Goal: Find contact information: Find contact information

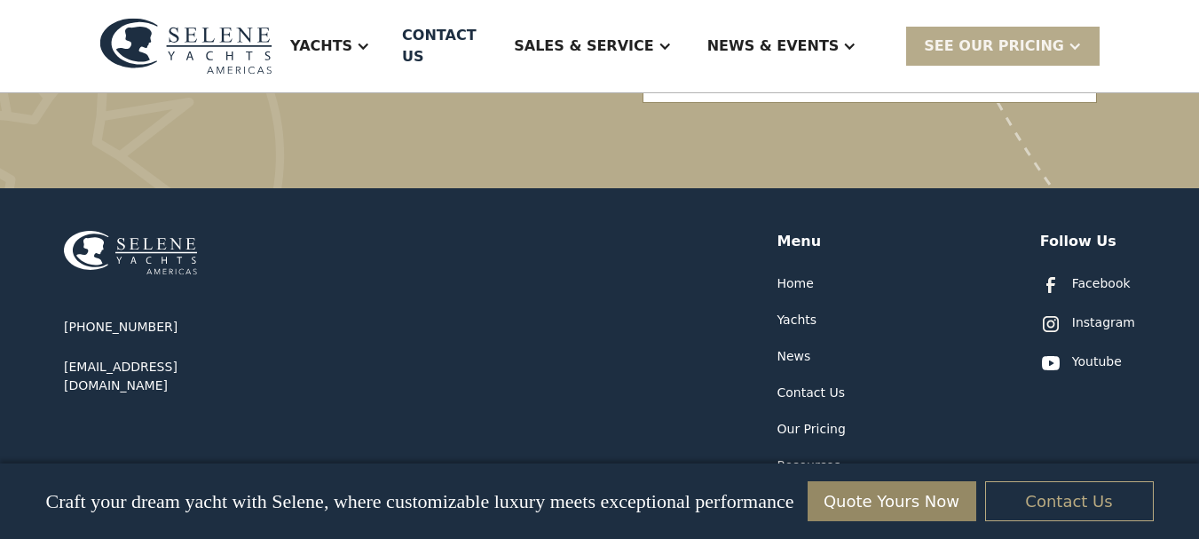
click at [1083, 512] on link "Contact Us" at bounding box center [1069, 501] width 169 height 40
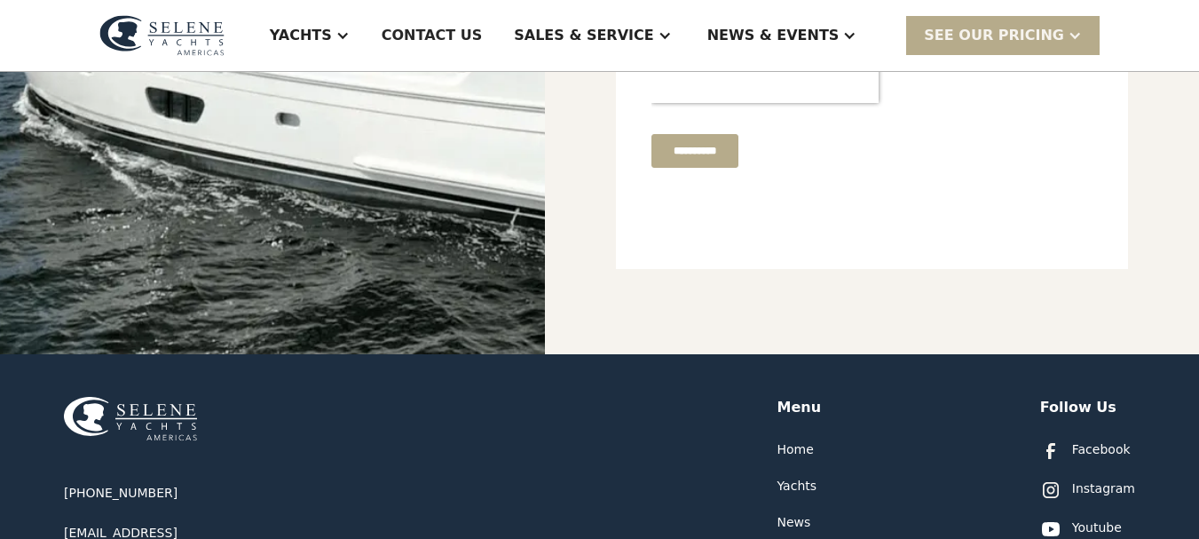
scroll to position [1071, 0]
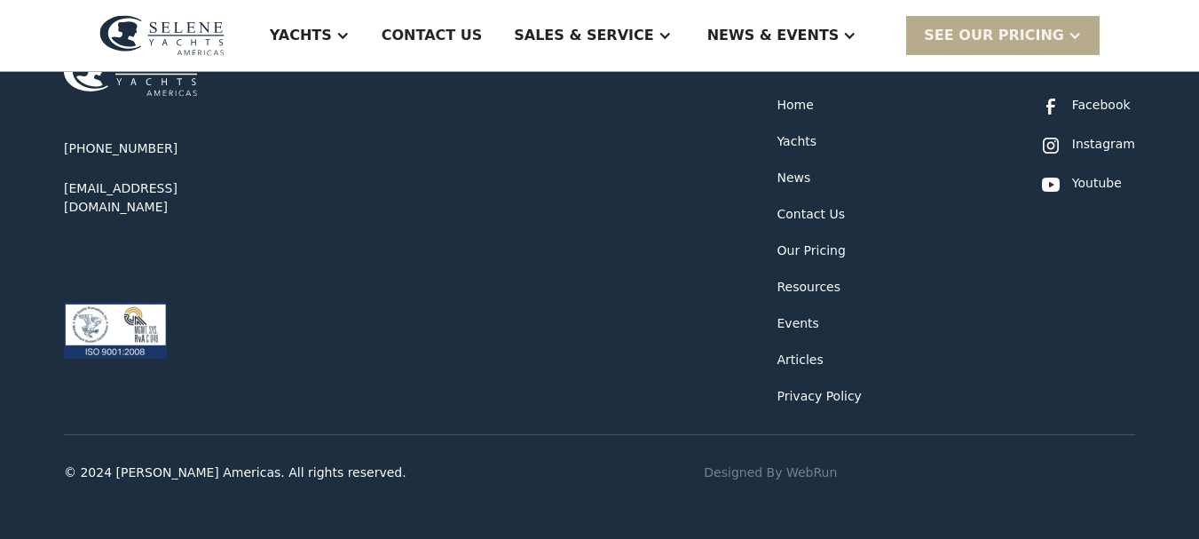
click at [1106, 112] on div "Facebook" at bounding box center [1101, 105] width 59 height 19
click at [809, 215] on div "Contact Us" at bounding box center [810, 214] width 67 height 19
